Goal: Transaction & Acquisition: Purchase product/service

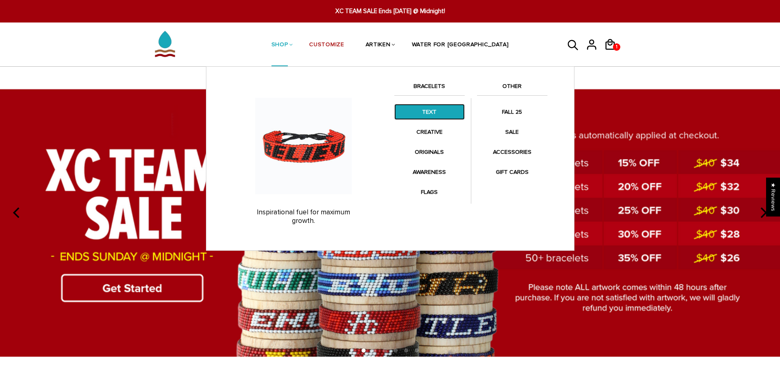
click at [418, 115] on link "TEXT" at bounding box center [429, 112] width 70 height 16
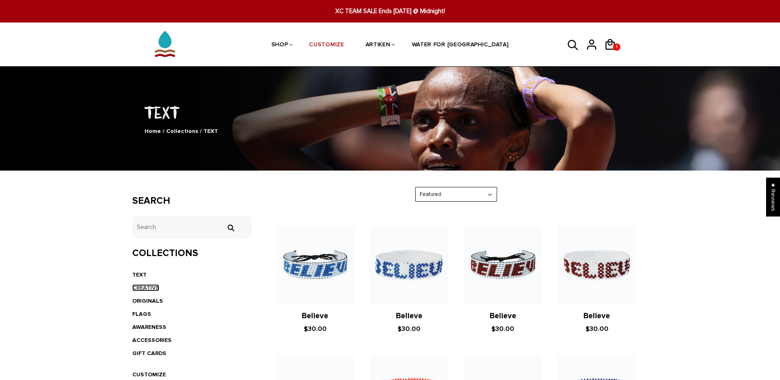
click at [145, 285] on link "CREATIVE" at bounding box center [145, 288] width 27 height 7
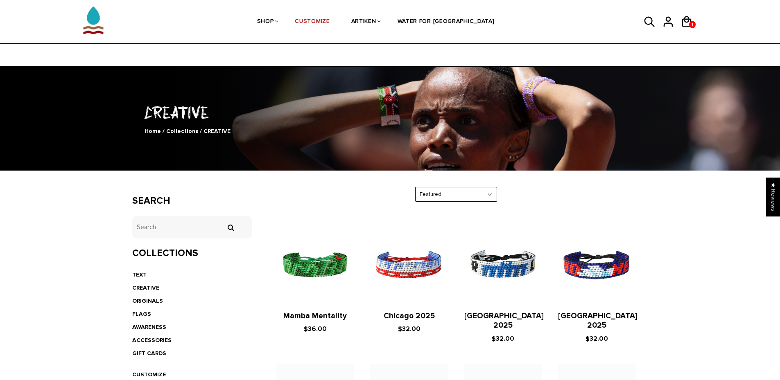
scroll to position [36, 0]
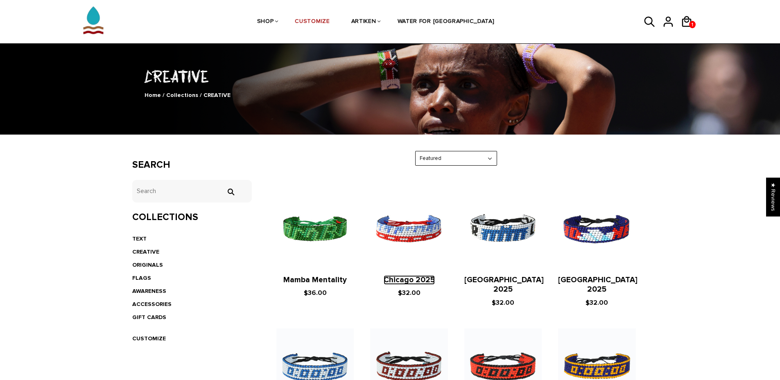
click at [406, 281] on link "Chicago 2025" at bounding box center [409, 280] width 51 height 9
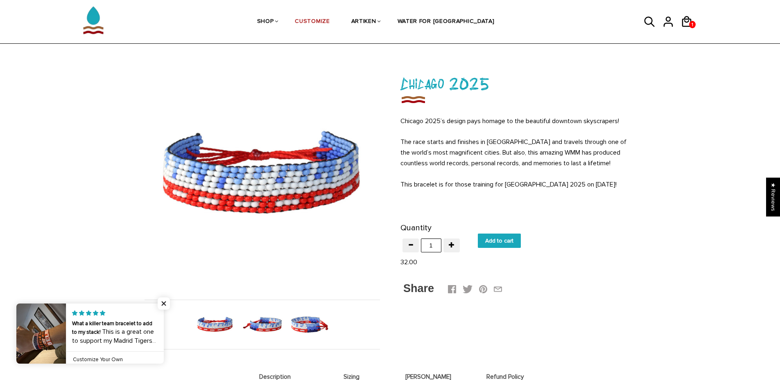
scroll to position [29, 0]
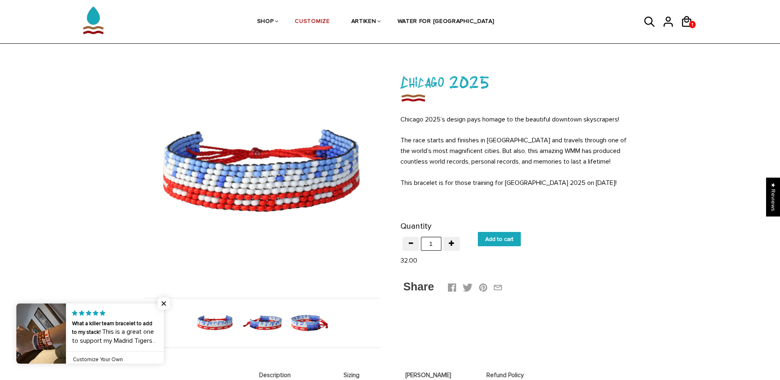
click at [271, 323] on img at bounding box center [262, 323] width 42 height 42
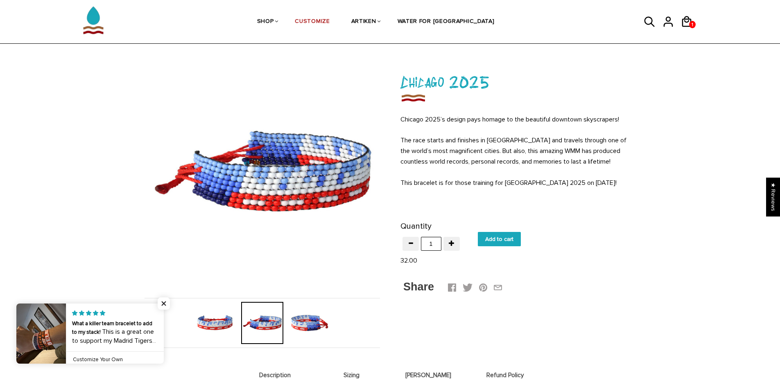
click at [300, 323] on img at bounding box center [309, 323] width 42 height 42
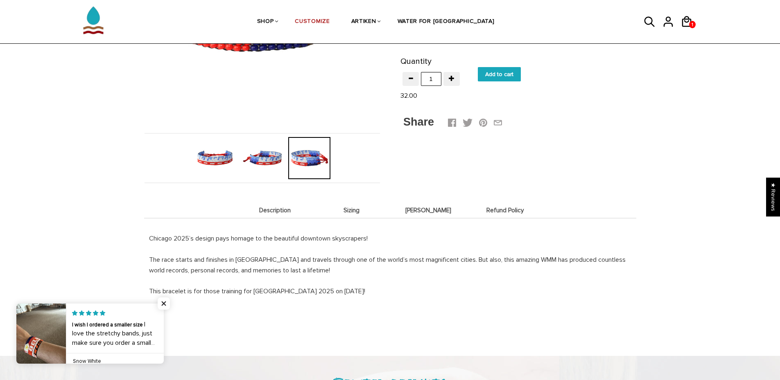
scroll to position [194, 0]
click at [162, 300] on span "Close popup widget" at bounding box center [164, 304] width 12 height 12
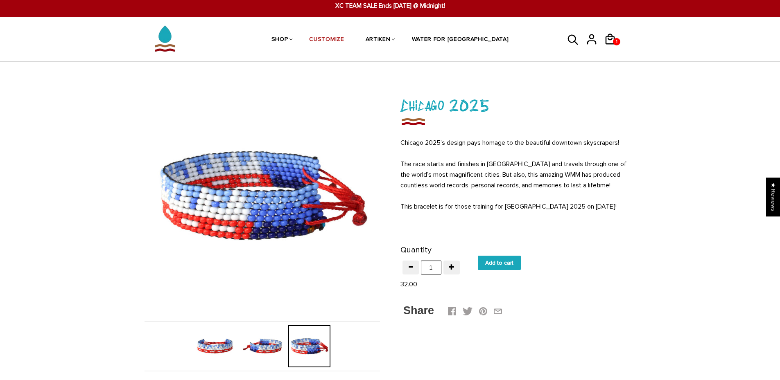
scroll to position [0, 0]
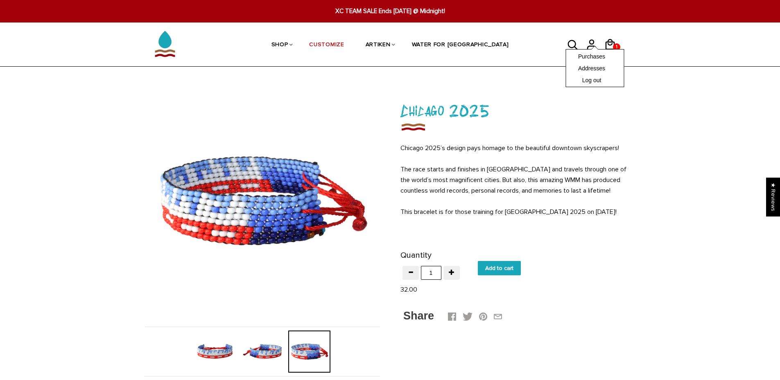
click at [608, 49] on div "Purchases Addresses Log out" at bounding box center [594, 68] width 59 height 38
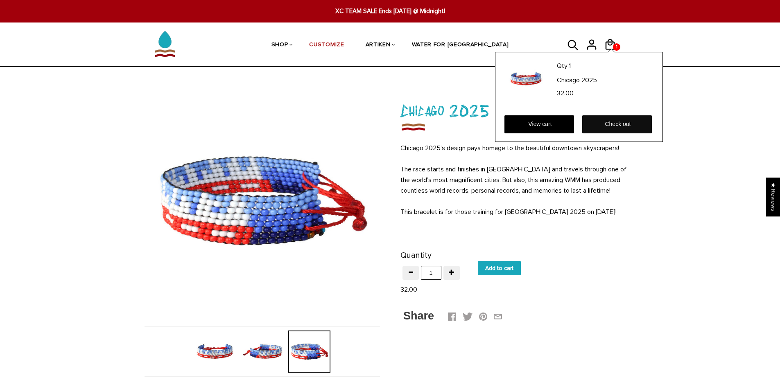
click at [608, 129] on link "Check out" at bounding box center [617, 124] width 70 height 18
